Goal: Task Accomplishment & Management: Use online tool/utility

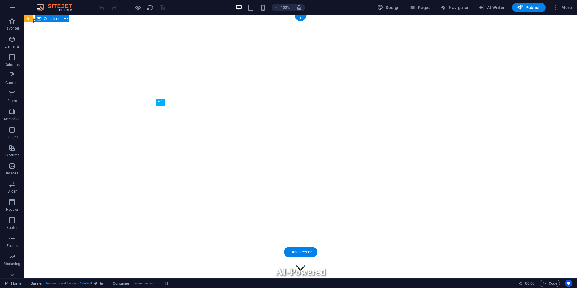
click at [485, 260] on div "AI-Powered Advertising Network Smart Advertising That Builds Communities and Gr…" at bounding box center [301, 287] width 548 height 54
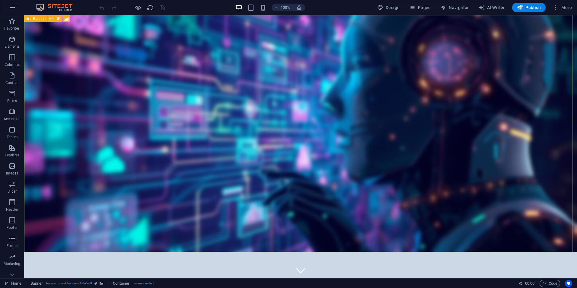
click at [29, 19] on icon at bounding box center [29, 18] width 4 height 7
click at [40, 19] on span "Banner" at bounding box center [39, 19] width 12 height 4
select select "vh"
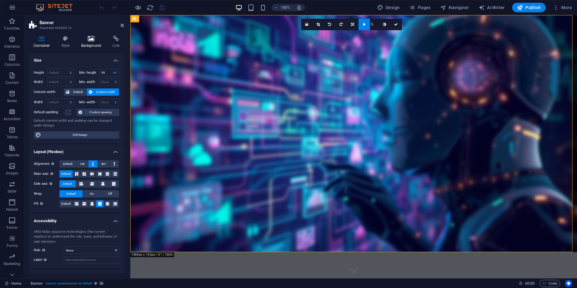
click at [90, 43] on h4 "Background" at bounding box center [93, 42] width 32 height 13
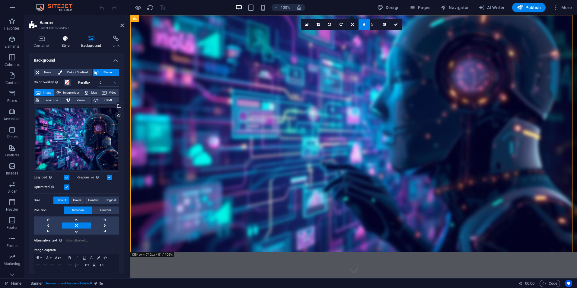
click at [65, 44] on h4 "Style" at bounding box center [67, 42] width 20 height 13
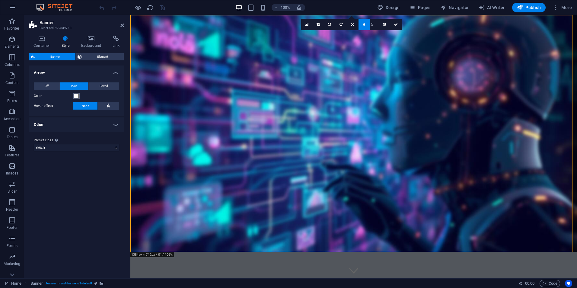
click at [76, 96] on span at bounding box center [76, 96] width 5 height 5
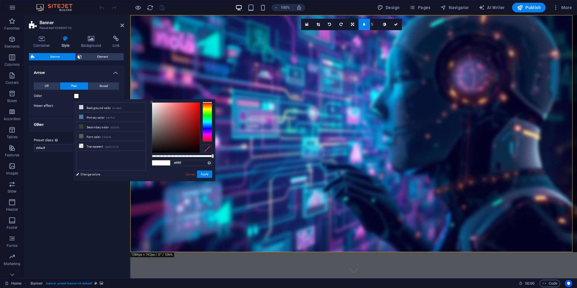
click at [76, 96] on span at bounding box center [76, 96] width 5 height 5
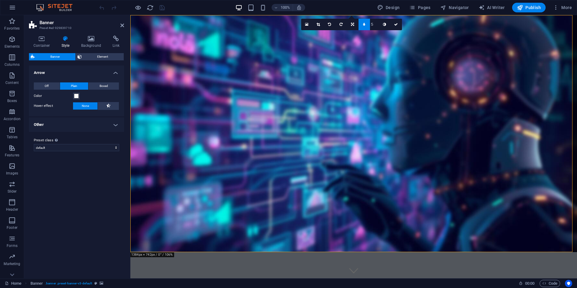
click at [115, 124] on h4 "Other" at bounding box center [76, 124] width 95 height 14
click at [42, 43] on h4 "Container" at bounding box center [43, 42] width 28 height 13
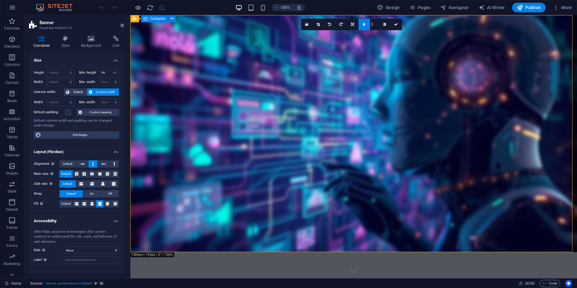
click at [157, 19] on span "Container" at bounding box center [158, 19] width 16 height 4
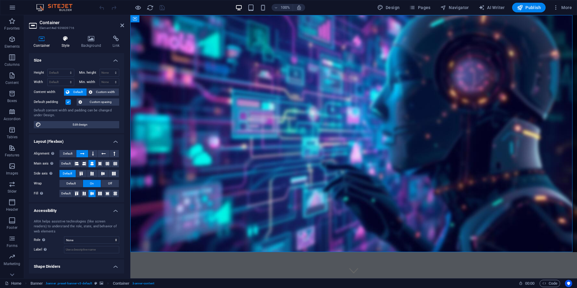
click at [66, 40] on icon at bounding box center [65, 39] width 17 height 6
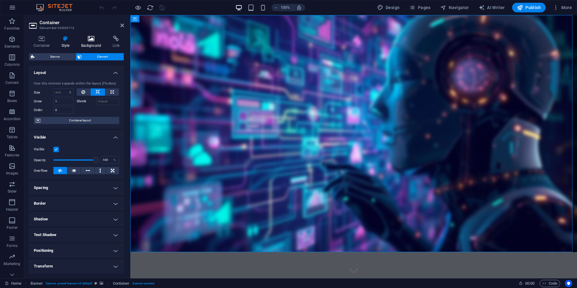
click at [91, 42] on h4 "Background" at bounding box center [93, 42] width 32 height 13
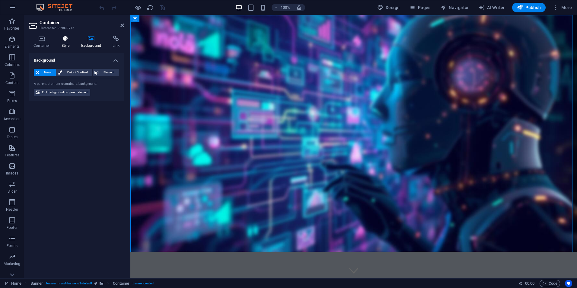
click at [68, 43] on h4 "Style" at bounding box center [67, 42] width 20 height 13
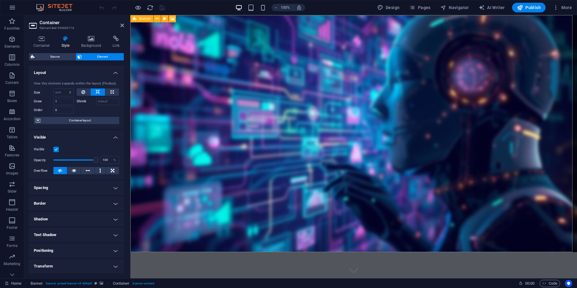
click at [137, 20] on icon at bounding box center [135, 18] width 4 height 7
select select "vh"
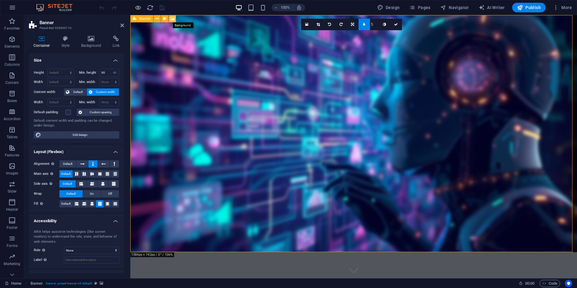
click at [171, 19] on icon at bounding box center [172, 19] width 5 height 6
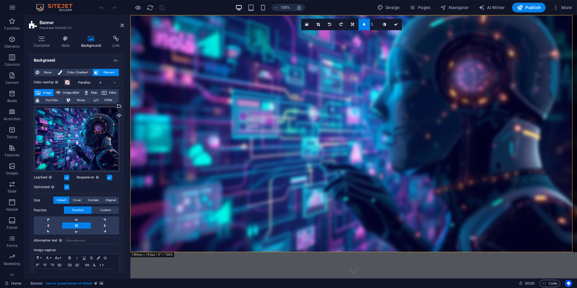
scroll to position [18, 0]
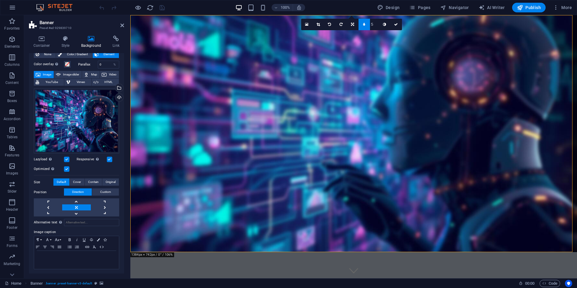
type input "4"
type input "3"
type input "2"
type input "1"
click at [378, 27] on input "1" at bounding box center [374, 24] width 9 height 11
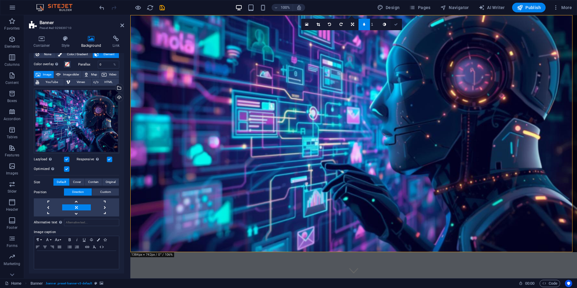
click at [396, 24] on icon at bounding box center [396, 25] width 4 height 4
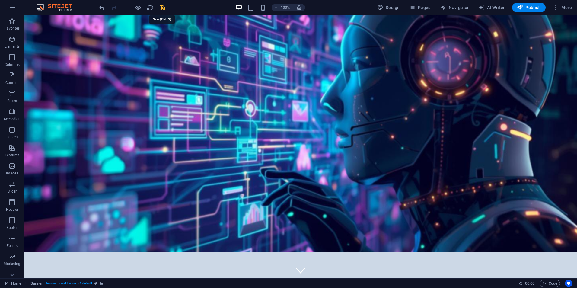
click at [161, 8] on icon "save" at bounding box center [162, 7] width 7 height 7
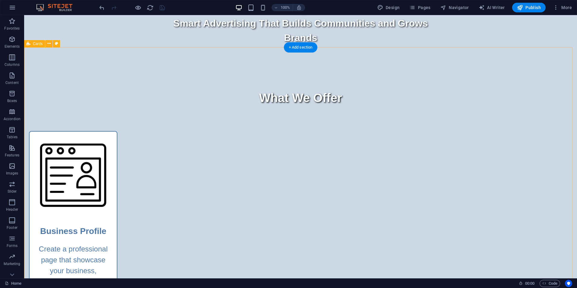
scroll to position [302, 0]
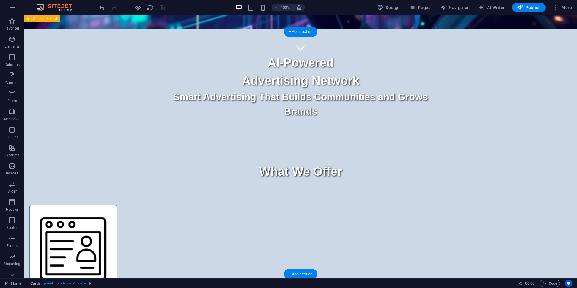
scroll to position [211, 0]
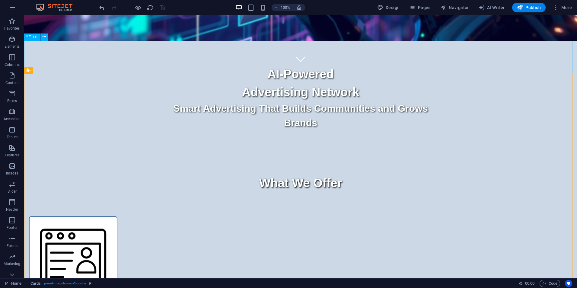
click at [31, 37] on div "H1" at bounding box center [32, 37] width 16 height 7
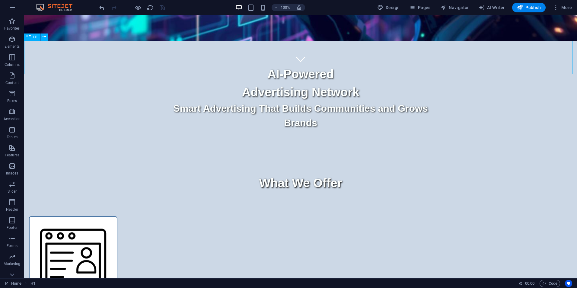
click at [31, 37] on div "H1" at bounding box center [32, 37] width 16 height 7
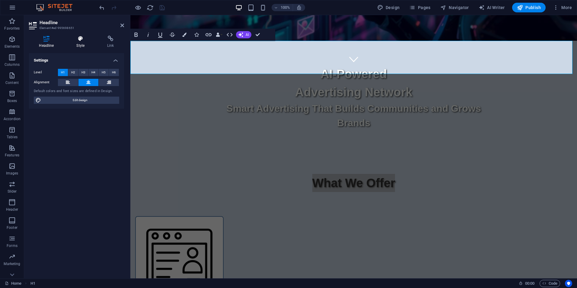
click at [79, 43] on h4 "Style" at bounding box center [81, 42] width 31 height 13
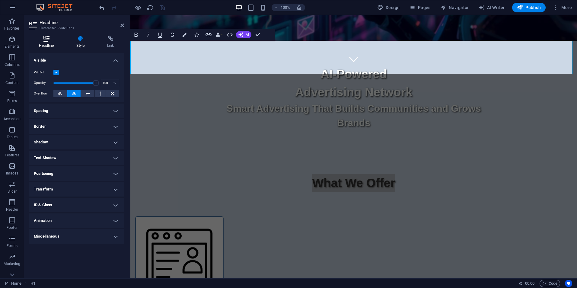
click at [48, 45] on h4 "Headline" at bounding box center [47, 42] width 37 height 13
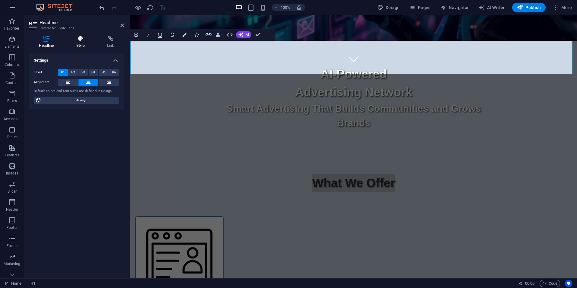
click at [82, 43] on h4 "Style" at bounding box center [81, 42] width 31 height 13
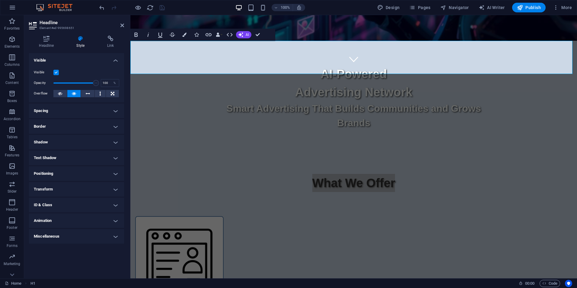
click at [66, 240] on h4 "Miscellaneous" at bounding box center [76, 236] width 95 height 14
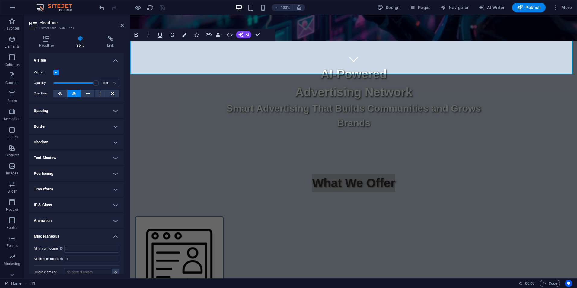
click at [66, 240] on div "Minimum count Define whether this element should be duplicable. 1 Maximum count…" at bounding box center [76, 260] width 95 height 41
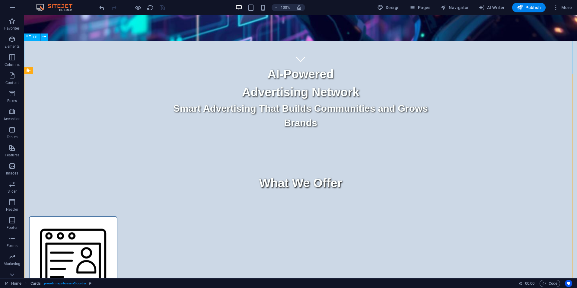
click at [36, 37] on span "H1" at bounding box center [35, 37] width 5 height 4
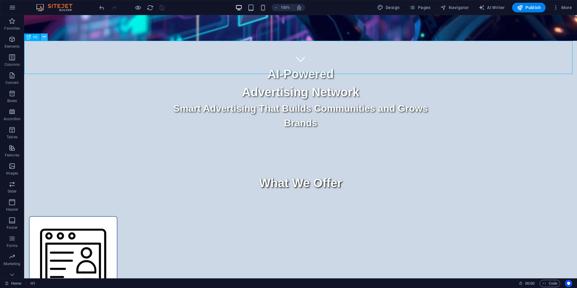
click at [45, 36] on icon at bounding box center [44, 37] width 3 height 6
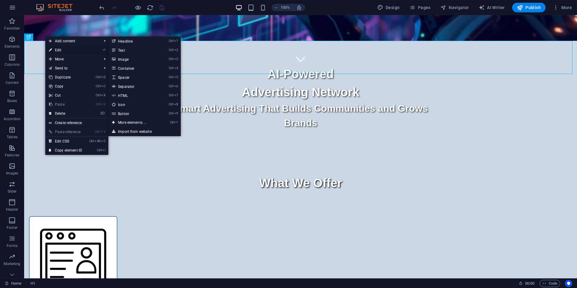
click at [60, 51] on link "⏎ Edit" at bounding box center [65, 50] width 40 height 9
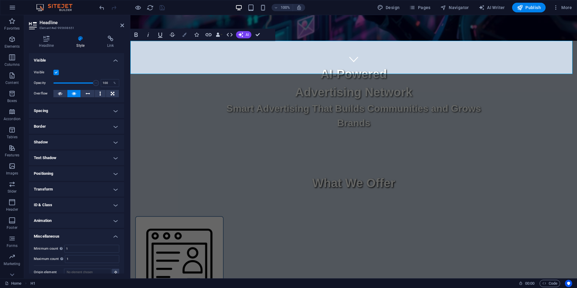
click at [184, 34] on icon "button" at bounding box center [184, 35] width 4 height 4
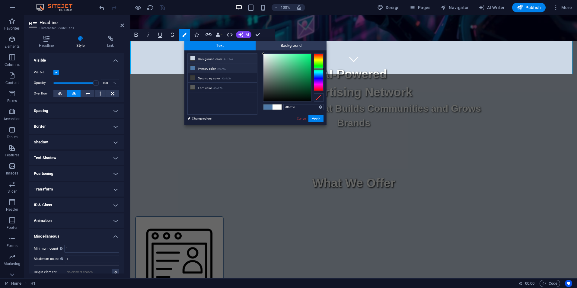
click at [209, 59] on li "Background color #ccd8e6" at bounding box center [222, 59] width 69 height 10
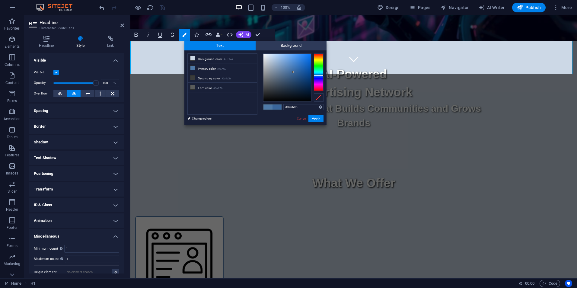
type input "#39669b"
drag, startPoint x: 269, startPoint y: 57, endPoint x: 294, endPoint y: 72, distance: 28.6
click at [294, 72] on div at bounding box center [293, 72] width 2 height 2
drag, startPoint x: 302, startPoint y: 106, endPoint x: 278, endPoint y: 107, distance: 24.2
click at [278, 107] on div "#39669b Supported formats #0852ed rgb(8, 82, 237) rgba(8, 82, 237, 90%) hsv(221…" at bounding box center [293, 131] width 67 height 162
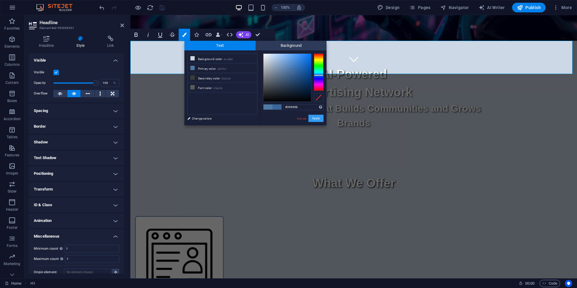
click at [314, 119] on button "Apply" at bounding box center [316, 118] width 15 height 7
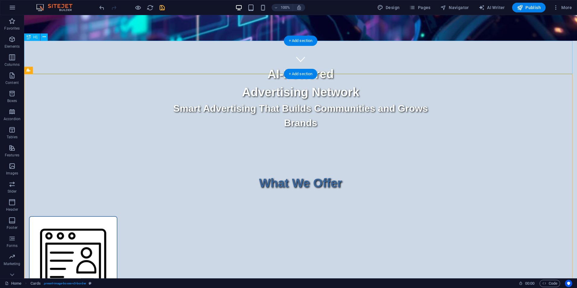
click at [241, 159] on div "What We Offer" at bounding box center [300, 175] width 553 height 33
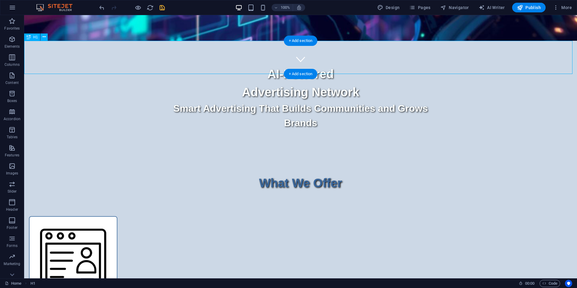
click at [241, 159] on div "What We Offer" at bounding box center [300, 175] width 553 height 33
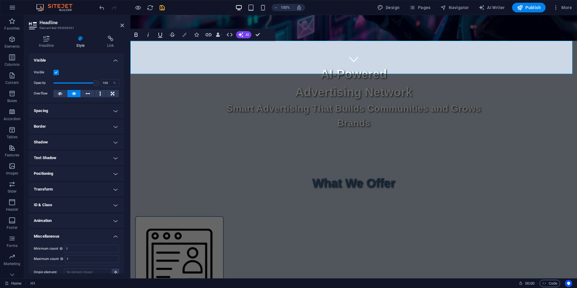
click at [184, 34] on icon "button" at bounding box center [184, 35] width 4 height 4
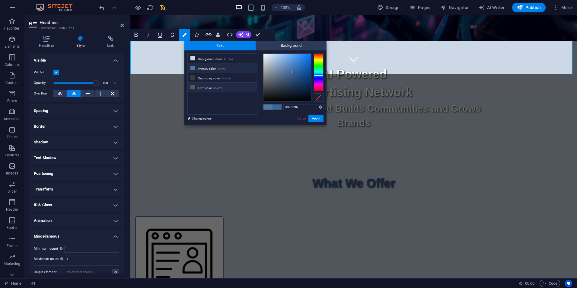
click at [206, 88] on li "Font color #5a5c5b" at bounding box center [222, 88] width 69 height 10
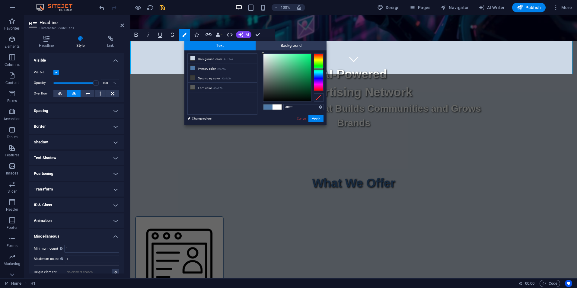
drag, startPoint x: 263, startPoint y: 84, endPoint x: 263, endPoint y: 52, distance: 32.0
click at [263, 52] on div at bounding box center [263, 53] width 2 height 2
click at [317, 120] on button "Apply" at bounding box center [316, 118] width 15 height 7
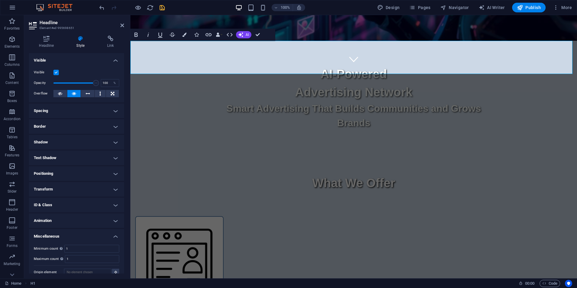
click at [253, 174] on h1 "What We Offer" at bounding box center [353, 183] width 447 height 18
click at [183, 35] on icon "button" at bounding box center [184, 35] width 4 height 4
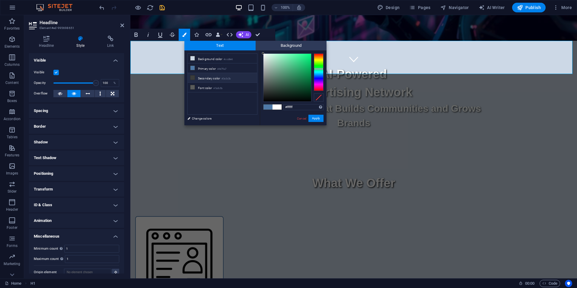
click at [210, 78] on li "Secondary color #3a3c3b" at bounding box center [222, 78] width 69 height 10
click at [207, 70] on li "Primary color #4e79a7" at bounding box center [222, 68] width 69 height 10
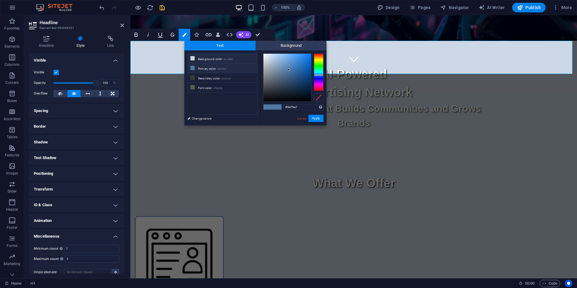
click at [207, 61] on li "Background color #ccd8e6" at bounding box center [222, 59] width 69 height 10
drag, startPoint x: 269, startPoint y: 58, endPoint x: 284, endPoint y: 67, distance: 16.8
click at [284, 67] on div at bounding box center [283, 67] width 2 height 2
drag, startPoint x: 300, startPoint y: 107, endPoint x: 277, endPoint y: 107, distance: 23.0
click at [277, 107] on div "#6a8eb8 Supported formats #0852ed rgb(8, 82, 237) rgba(8, 82, 237, 90%) hsv(221…" at bounding box center [293, 131] width 67 height 162
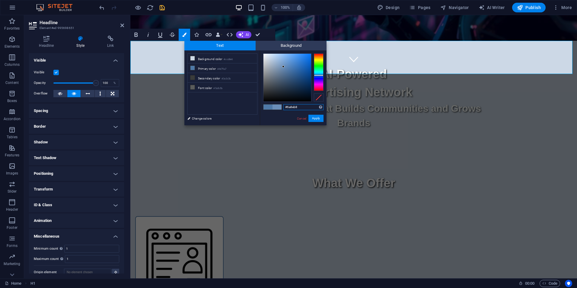
paste input "39669b"
type input "#39669b"
click at [315, 118] on button "Apply" at bounding box center [316, 118] width 15 height 7
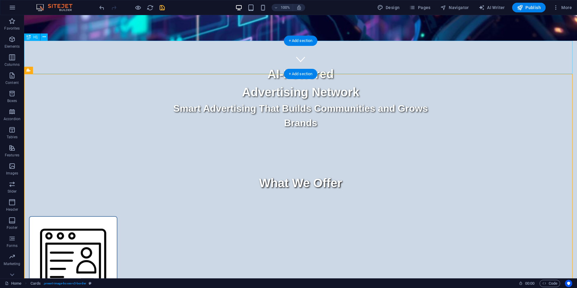
click at [236, 159] on div "What We Offer" at bounding box center [300, 175] width 553 height 33
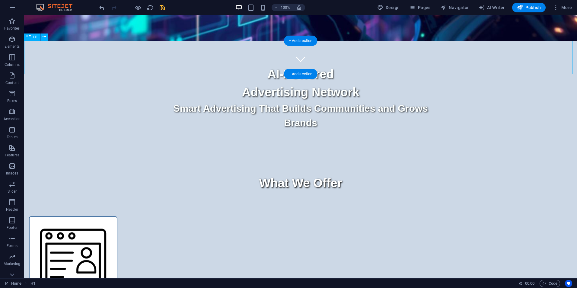
click at [236, 159] on div "What We Offer" at bounding box center [300, 175] width 553 height 33
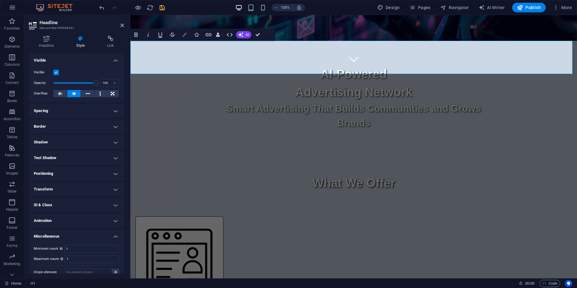
click at [185, 36] on icon "button" at bounding box center [184, 35] width 4 height 4
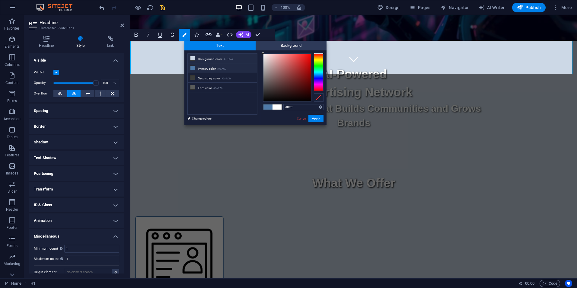
click at [210, 60] on li "Background color #ccd8e6" at bounding box center [222, 59] width 69 height 10
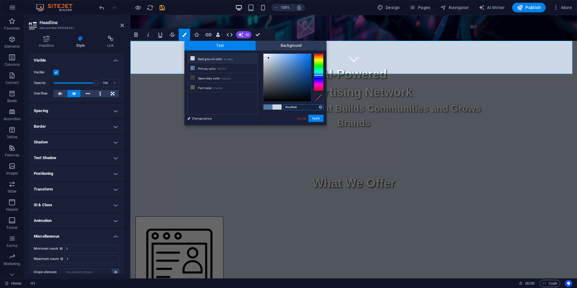
drag, startPoint x: 300, startPoint y: 107, endPoint x: 279, endPoint y: 107, distance: 21.1
click at [279, 107] on div "#ccd8e6 Supported formats #0852ed rgb(8, 82, 237) rgba(8, 82, 237, 90%) hsv(221…" at bounding box center [293, 131] width 67 height 162
paste input "39669b"
type input "#39669b"
click at [317, 118] on button "Apply" at bounding box center [316, 118] width 15 height 7
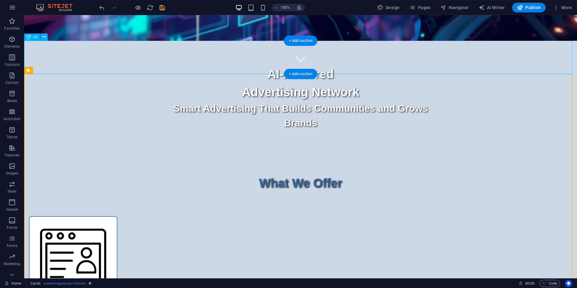
click at [251, 159] on div "What We Offer" at bounding box center [300, 175] width 553 height 33
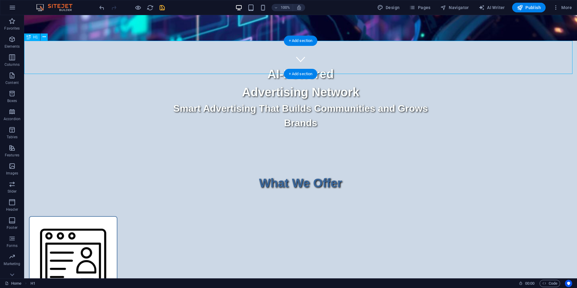
click at [251, 159] on div "What We Offer" at bounding box center [300, 175] width 553 height 33
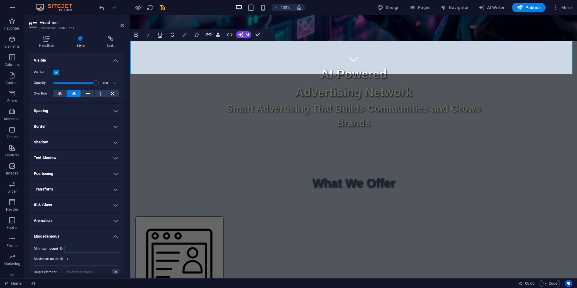
click at [185, 35] on icon "button" at bounding box center [184, 35] width 4 height 4
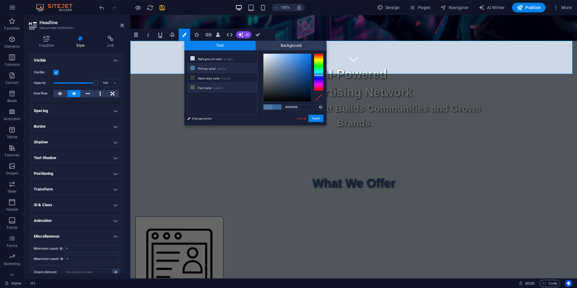
click at [207, 88] on li "Font color #5a5c5b" at bounding box center [222, 88] width 69 height 10
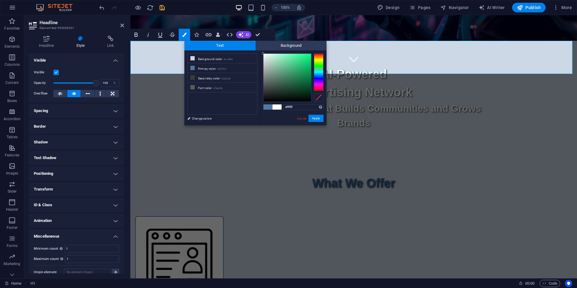
drag, startPoint x: 264, startPoint y: 83, endPoint x: 262, endPoint y: 51, distance: 32.0
click at [262, 51] on div "#ffffff Supported formats #0852ed rgb(8, 82, 237) rgba(8, 82, 237, 90%) hsv(221…" at bounding box center [293, 131] width 67 height 162
click at [260, 52] on div "#ffffff Supported formats #0852ed rgb(8, 82, 237) rgba(8, 82, 237, 90%) hsv(221…" at bounding box center [293, 131] width 67 height 162
type input "#ffffff"
click at [263, 53] on div at bounding box center [263, 53] width 2 height 2
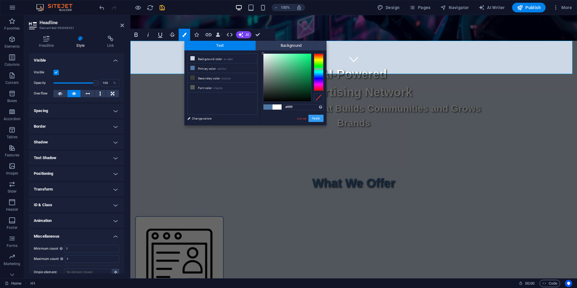
click at [317, 118] on button "Apply" at bounding box center [316, 118] width 15 height 7
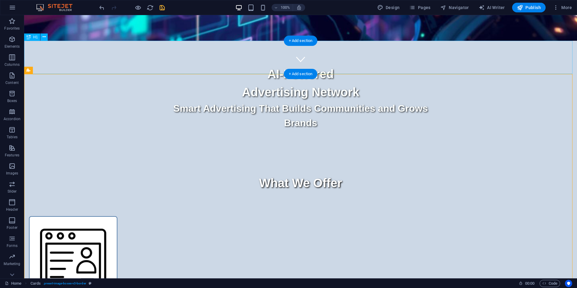
click at [273, 159] on div "What We Offer" at bounding box center [300, 175] width 553 height 33
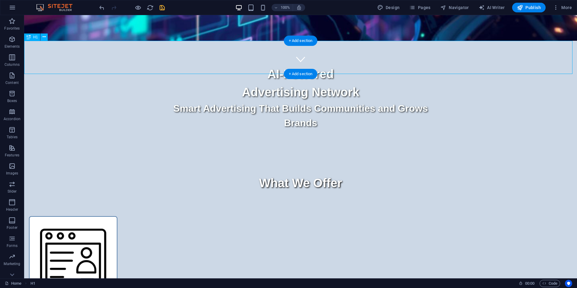
click at [273, 159] on div "What We Offer" at bounding box center [300, 175] width 553 height 33
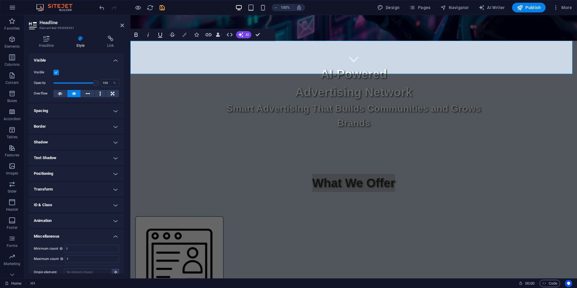
click at [185, 35] on icon "button" at bounding box center [184, 35] width 4 height 4
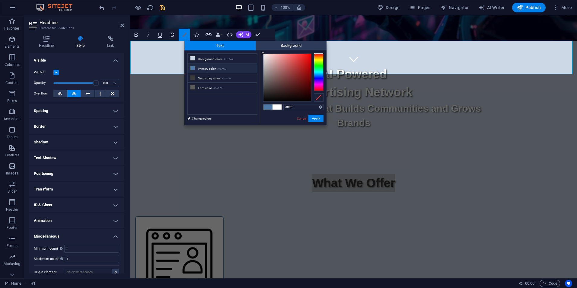
click at [185, 35] on icon "button" at bounding box center [184, 35] width 4 height 4
click at [304, 118] on link "Cancel" at bounding box center [302, 118] width 11 height 5
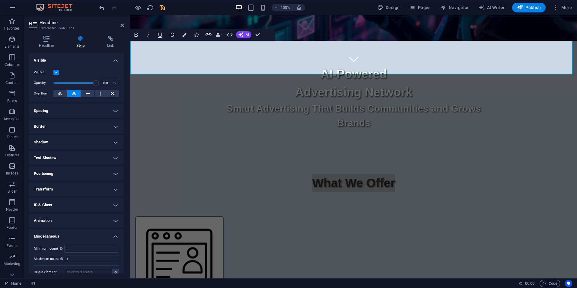
click at [113, 157] on h4 "Text Shadow" at bounding box center [76, 158] width 95 height 14
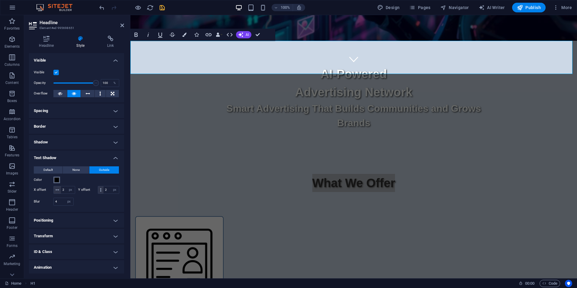
click at [57, 181] on span at bounding box center [56, 180] width 5 height 5
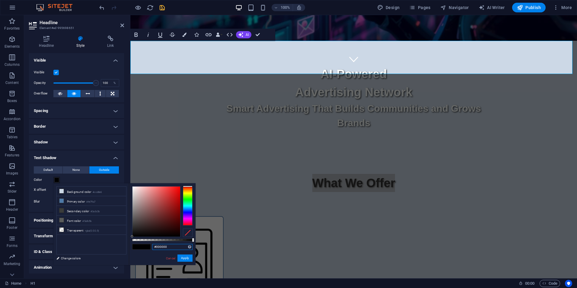
drag, startPoint x: 171, startPoint y: 246, endPoint x: 140, endPoint y: 246, distance: 30.5
click at [140, 246] on div "#000000 Supported formats #0852ed rgb(8, 82, 237) rgba(8, 82, 237, 90%) hsv(221…" at bounding box center [162, 267] width 67 height 169
paste input "39669b"
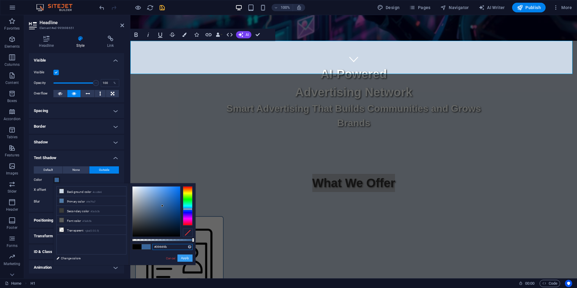
type input "#39669b"
click at [182, 258] on button "Apply" at bounding box center [185, 258] width 15 height 7
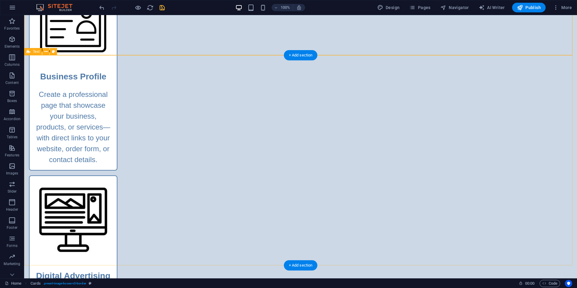
scroll to position [483, 0]
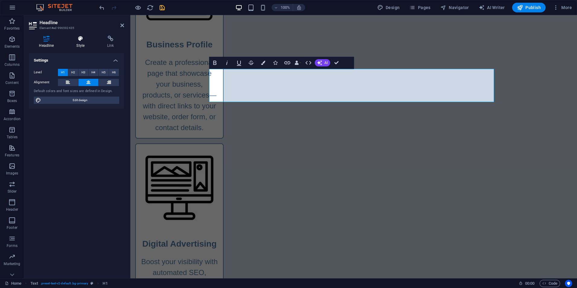
click at [81, 42] on h4 "Style" at bounding box center [81, 42] width 31 height 13
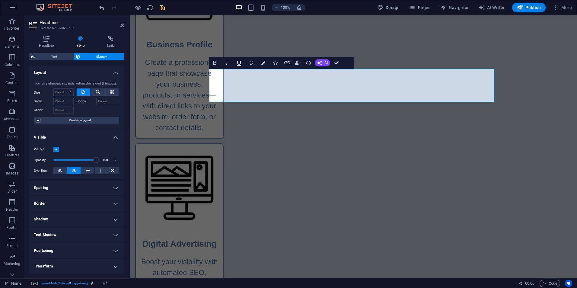
click at [81, 231] on h4 "Text Shadow" at bounding box center [76, 235] width 95 height 14
click at [56, 257] on span at bounding box center [56, 257] width 5 height 5
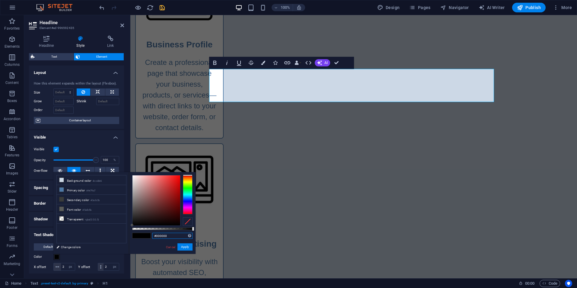
drag, startPoint x: 161, startPoint y: 235, endPoint x: 136, endPoint y: 235, distance: 25.1
click at [136, 235] on div "#000000 Supported formats #0852ed rgb(8, 82, 237) rgba(8, 82, 237, 90%) hsv(221…" at bounding box center [162, 256] width 67 height 169
paste input "39669b"
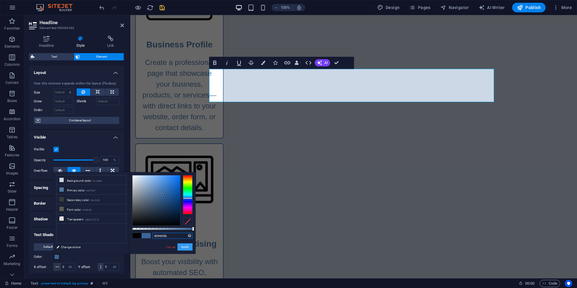
type input "#39669b"
click at [187, 248] on button "Apply" at bounding box center [185, 246] width 15 height 7
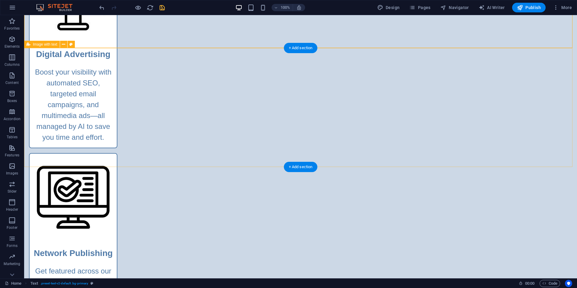
scroll to position [695, 0]
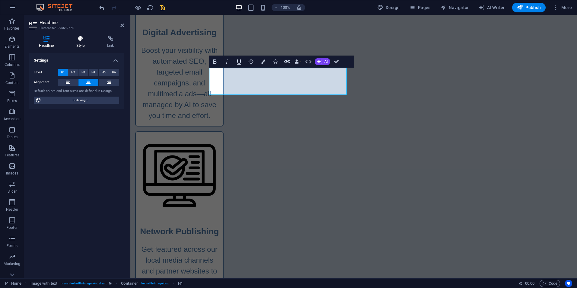
click at [81, 43] on h4 "Style" at bounding box center [81, 42] width 31 height 13
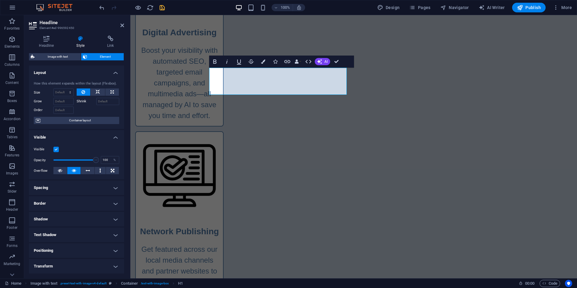
click at [70, 233] on h4 "Text Shadow" at bounding box center [76, 235] width 95 height 14
click at [56, 257] on span at bounding box center [56, 257] width 5 height 5
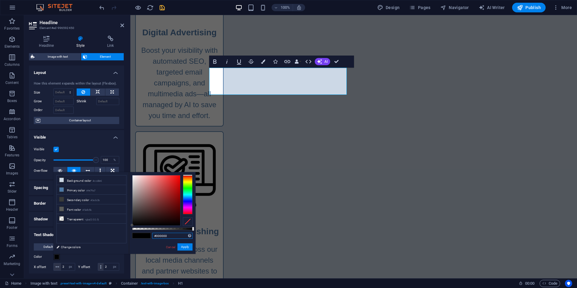
drag, startPoint x: 169, startPoint y: 237, endPoint x: 141, endPoint y: 236, distance: 27.5
click at [141, 236] on div "#000000 Supported formats #0852ed rgb(8, 82, 237) rgba(8, 82, 237, 90%) hsv(221…" at bounding box center [162, 256] width 67 height 169
paste input "39669b"
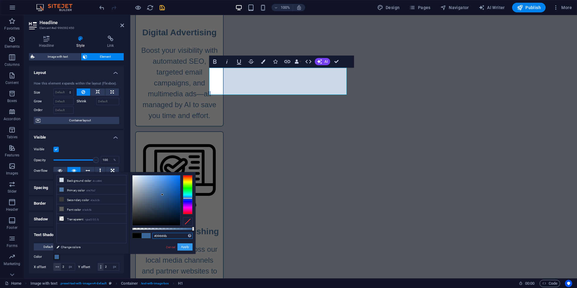
type input "#39669b"
click at [185, 247] on button "Apply" at bounding box center [185, 246] width 15 height 7
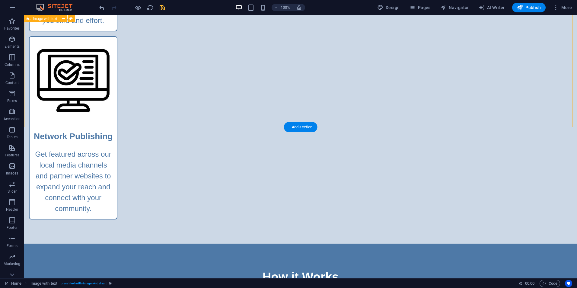
scroll to position [815, 0]
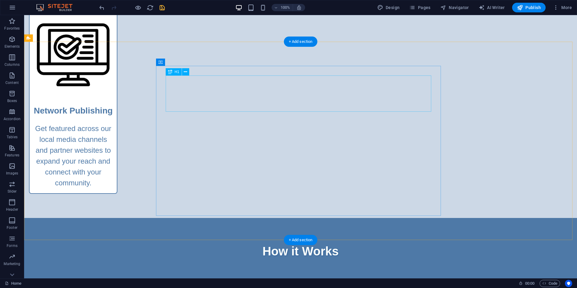
select select "px"
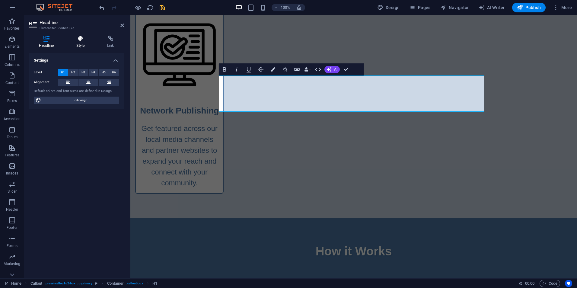
click at [82, 43] on h4 "Style" at bounding box center [81, 42] width 31 height 13
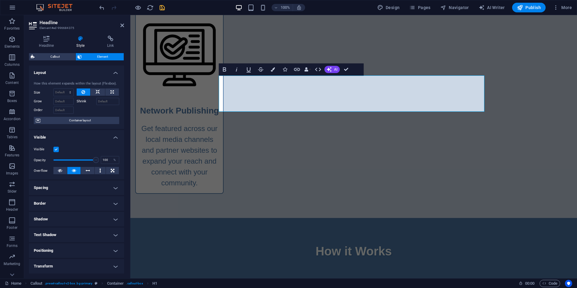
click at [71, 230] on h4 "Text Shadow" at bounding box center [76, 235] width 95 height 14
click at [57, 256] on span at bounding box center [56, 257] width 5 height 5
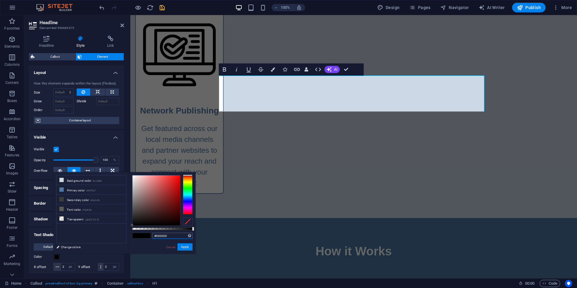
drag, startPoint x: 169, startPoint y: 236, endPoint x: 145, endPoint y: 237, distance: 23.9
click at [145, 237] on div "#000000 Supported formats #0852ed rgb(8, 82, 237) rgba(8, 82, 237, 90%) hsv(221…" at bounding box center [162, 256] width 67 height 169
paste input "39669b"
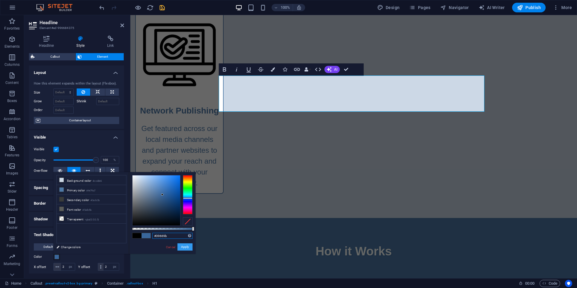
type input "#39669b"
click at [185, 247] on button "Apply" at bounding box center [185, 246] width 15 height 7
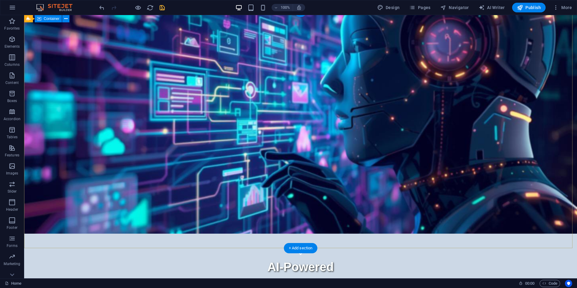
scroll to position [0, 0]
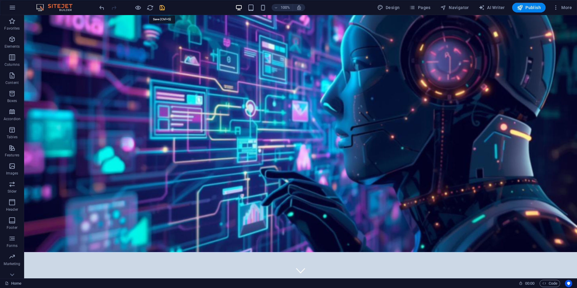
click at [162, 7] on icon "save" at bounding box center [162, 7] width 7 height 7
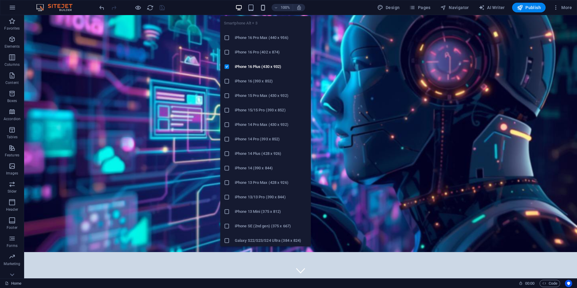
click at [263, 9] on icon "button" at bounding box center [263, 7] width 7 height 7
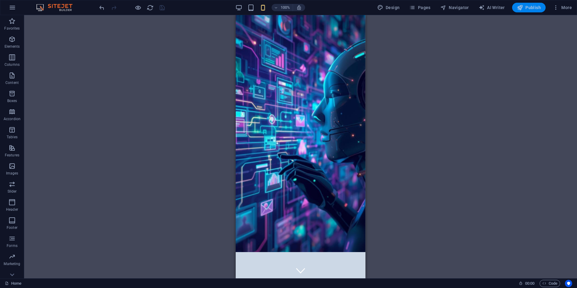
click at [530, 9] on span "Publish" at bounding box center [529, 8] width 24 height 6
